Goal: Transaction & Acquisition: Purchase product/service

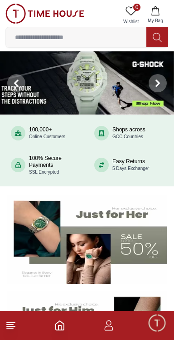
click at [77, 40] on input at bounding box center [76, 37] width 141 height 18
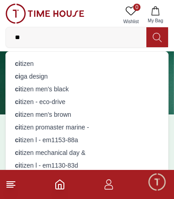
type input "*"
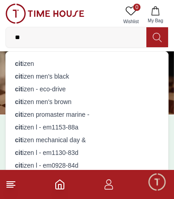
type input "*"
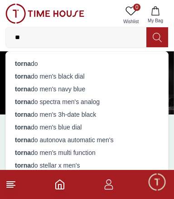
type input "*"
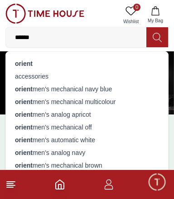
type input "******"
click at [154, 44] on button at bounding box center [158, 37] width 22 height 20
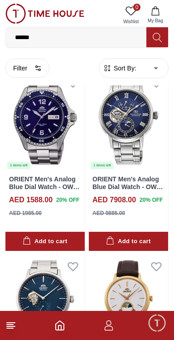
scroll to position [2608, 0]
click at [11, 326] on line at bounding box center [11, 326] width 8 height 0
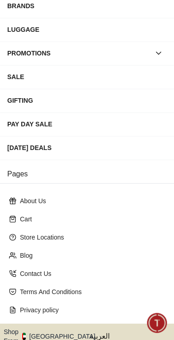
scroll to position [170, 0]
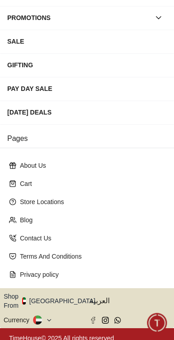
click at [57, 293] on button "Shop From [GEOGRAPHIC_DATA]" at bounding box center [53, 300] width 99 height 18
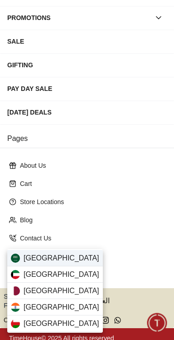
click at [30, 261] on span "[GEOGRAPHIC_DATA]" at bounding box center [62, 257] width 76 height 11
